Goal: Task Accomplishment & Management: Use online tool/utility

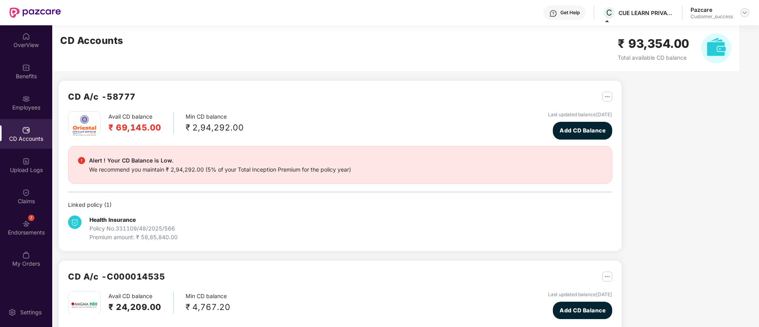
click at [747, 10] on img at bounding box center [744, 12] width 6 height 6
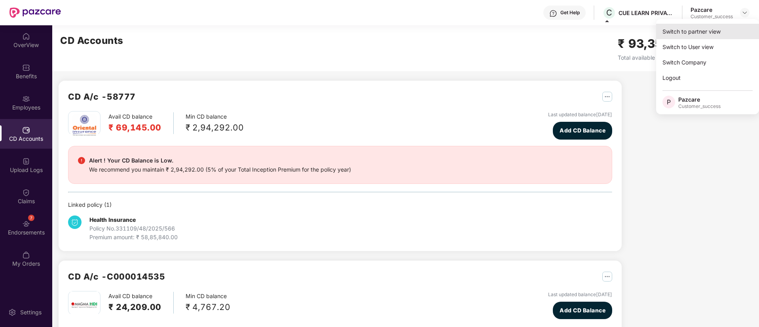
click at [708, 32] on div "Switch to partner view" at bounding box center [707, 31] width 103 height 15
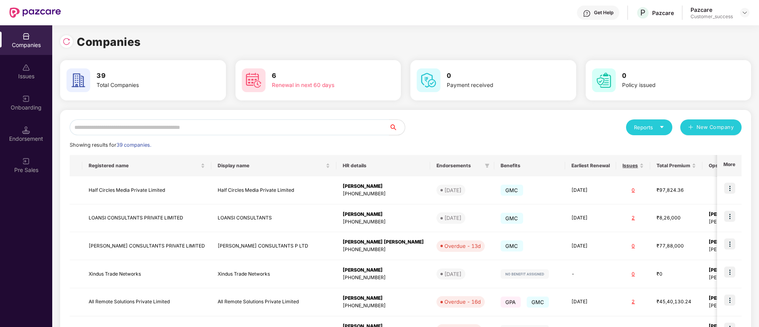
click at [224, 120] on input "text" at bounding box center [229, 127] width 319 height 16
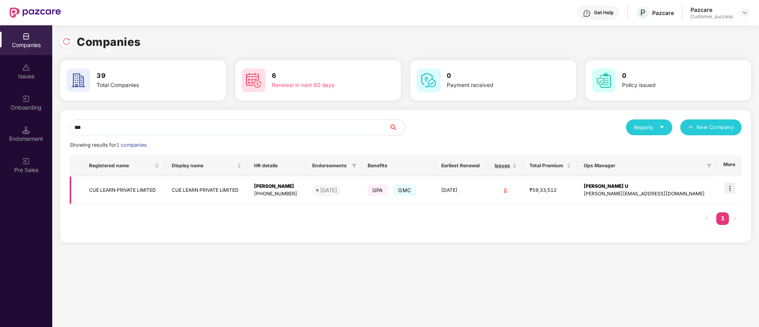
type input "***"
click at [730, 187] on img at bounding box center [729, 188] width 11 height 11
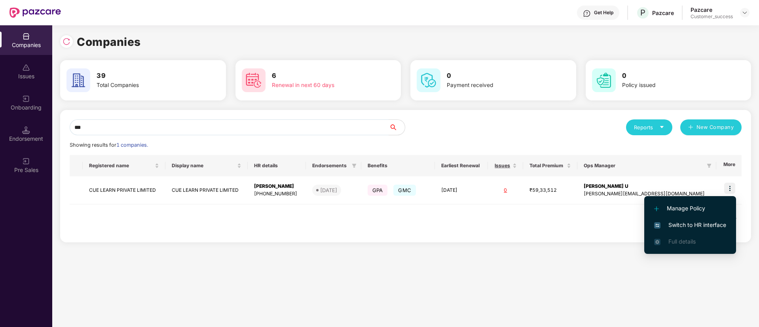
click at [700, 220] on li "Switch to HR interface" at bounding box center [690, 225] width 92 height 17
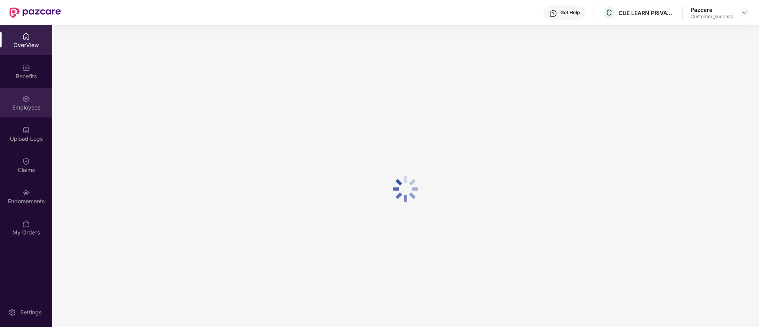
click at [24, 88] on div "Employees" at bounding box center [26, 103] width 52 height 30
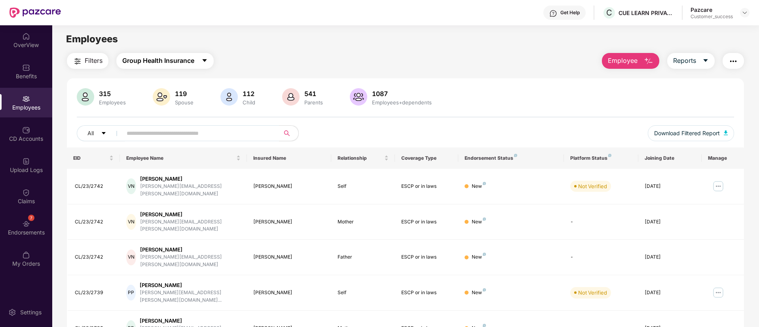
drag, startPoint x: 159, startPoint y: 50, endPoint x: 160, endPoint y: 55, distance: 4.9
click at [160, 55] on main "Employees Filters Group Health Insurance Employee Reports 315 Employees 119 Spo…" at bounding box center [405, 188] width 706 height 327
click at [160, 55] on button "Group Health Insurance" at bounding box center [164, 61] width 97 height 16
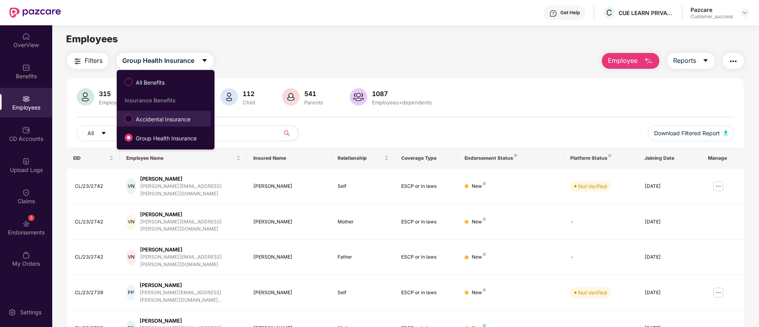
click at [154, 124] on label "Accidental Insurance" at bounding box center [159, 118] width 77 height 13
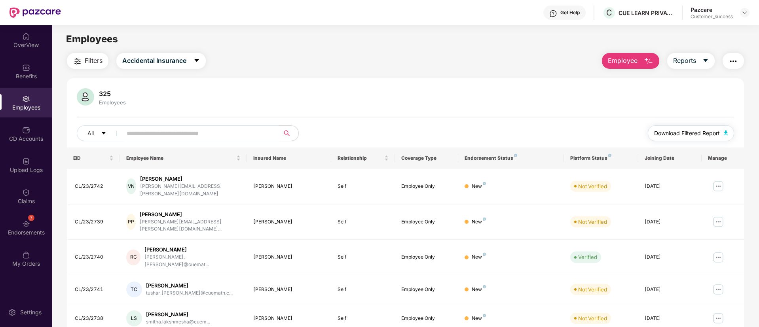
click at [671, 138] on button "Download Filtered Report" at bounding box center [691, 133] width 86 height 16
